Goal: Find specific page/section: Find specific page/section

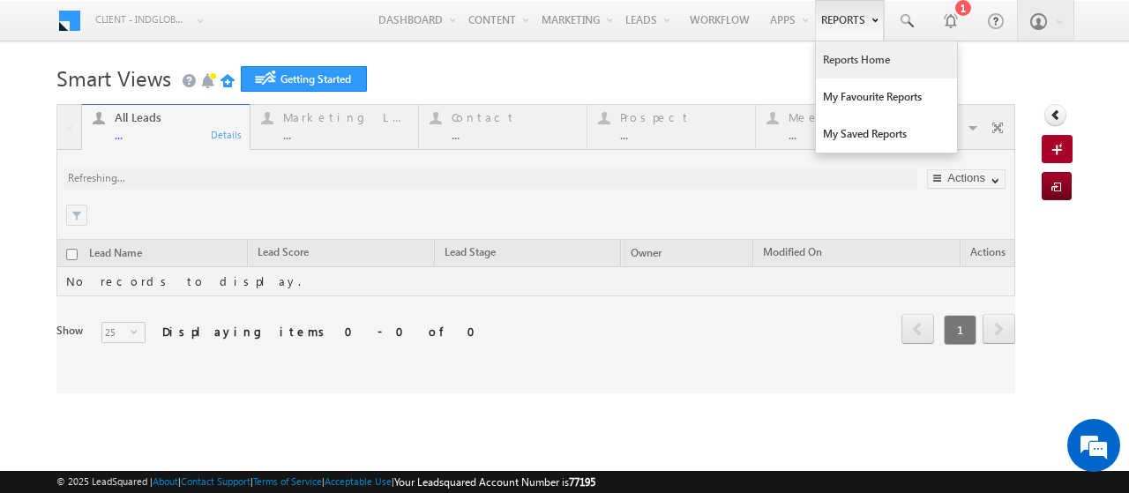
click at [831, 71] on link "Reports Home" at bounding box center [886, 59] width 141 height 37
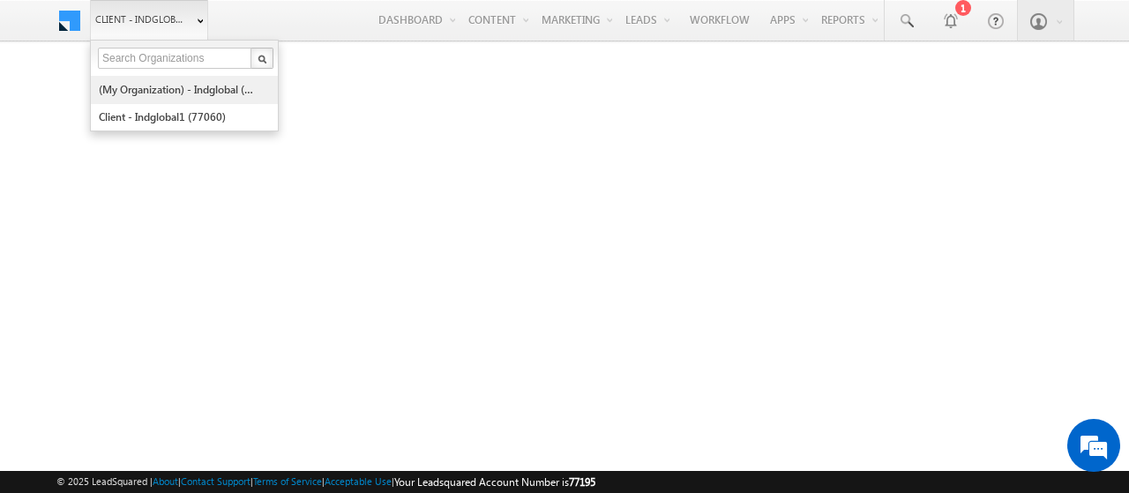
click at [145, 92] on link "(My Organization) - indglobal (48060)" at bounding box center [178, 89] width 161 height 27
